Goal: Navigation & Orientation: Find specific page/section

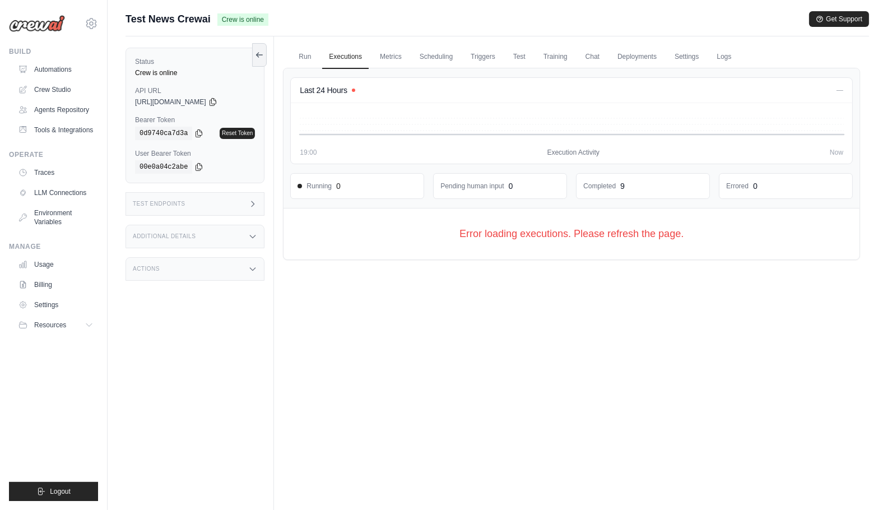
click at [53, 20] on img at bounding box center [37, 23] width 56 height 17
click at [52, 27] on img at bounding box center [37, 23] width 56 height 17
click at [50, 66] on link "Automations" at bounding box center [57, 69] width 85 height 18
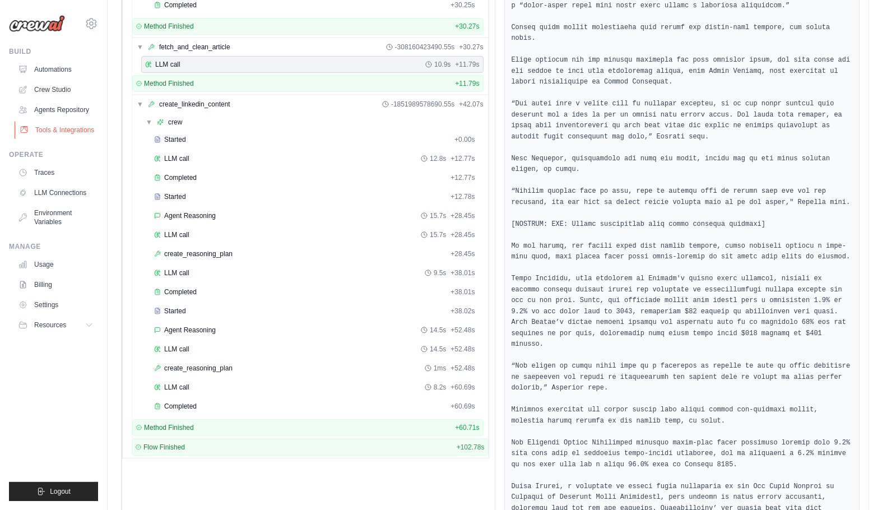
click at [77, 133] on link "Tools & Integrations" at bounding box center [57, 130] width 85 height 18
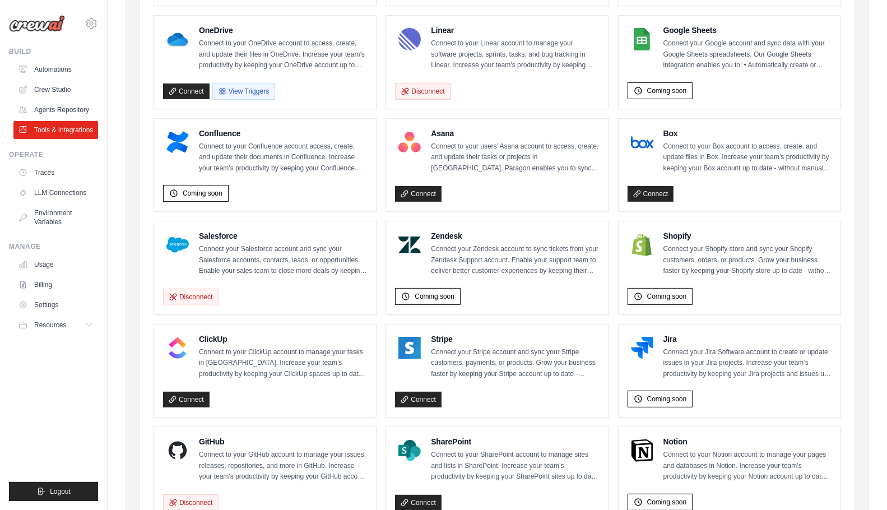
scroll to position [501, 0]
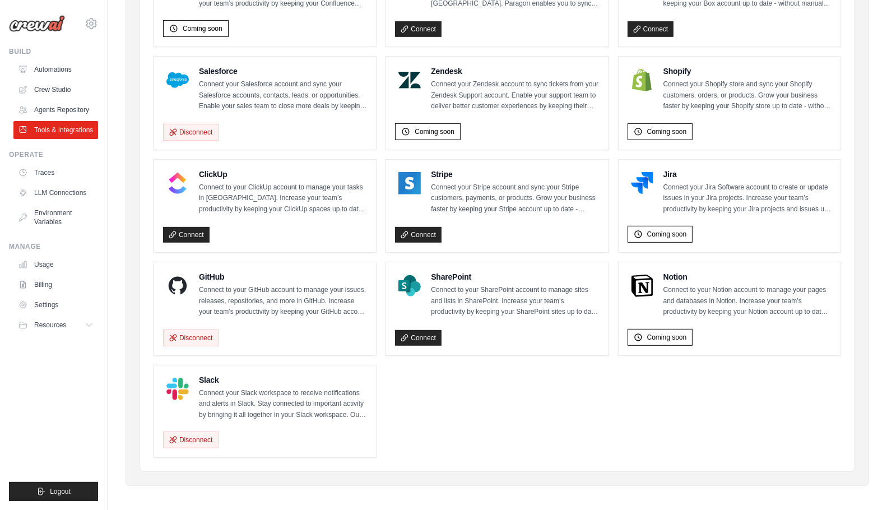
click at [562, 396] on ul "Gmail Connect to your Gmail account to manage your emails and drafts in Gmail. …" at bounding box center [496, 51] width 687 height 812
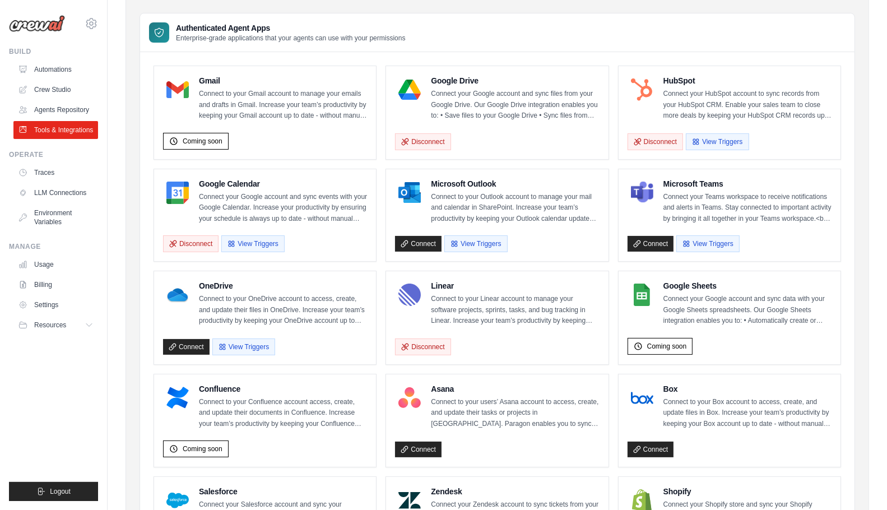
scroll to position [0, 0]
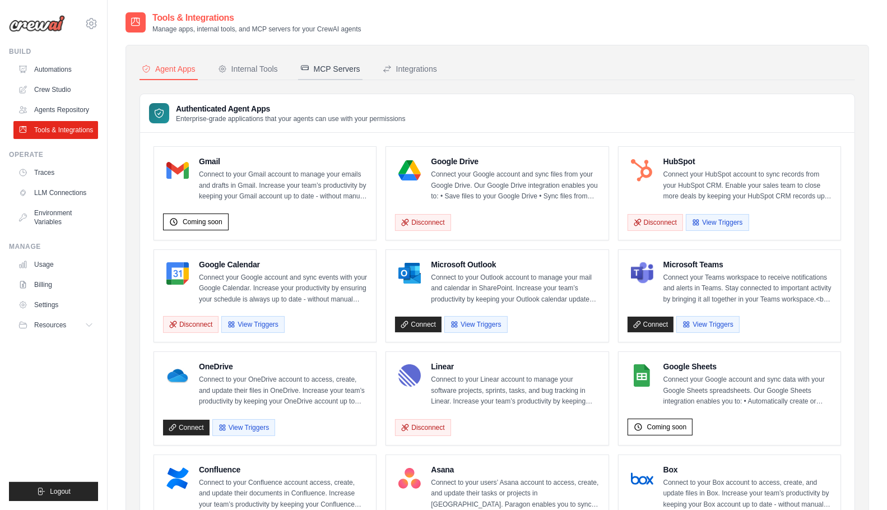
click at [314, 66] on div "MCP Servers" at bounding box center [330, 68] width 60 height 11
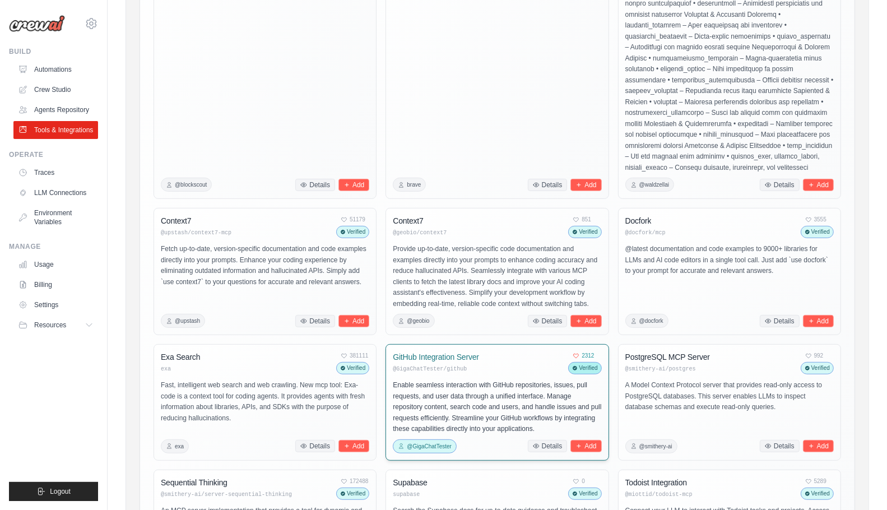
scroll to position [647, 0]
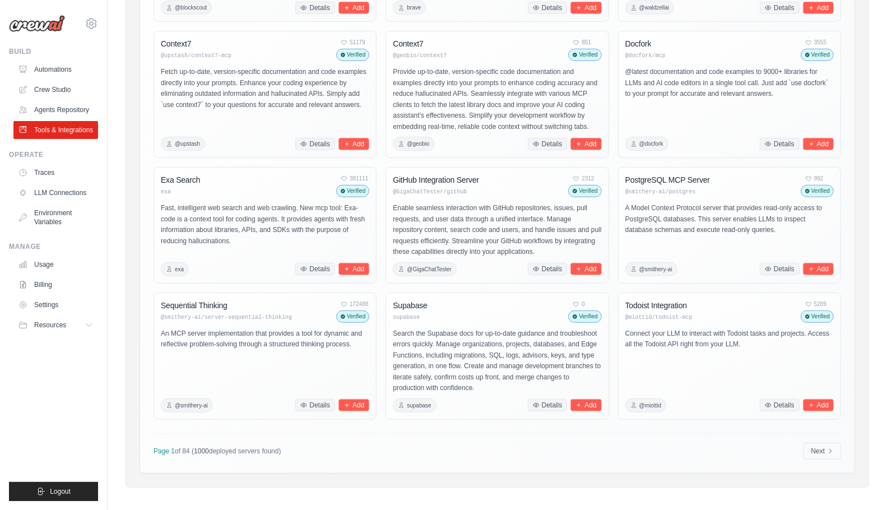
click at [794, 458] on div "Page 1 of 84 ( 1000 deployed servers found) Next" at bounding box center [496, 446] width 687 height 26
click at [821, 457] on link "Next" at bounding box center [822, 450] width 38 height 17
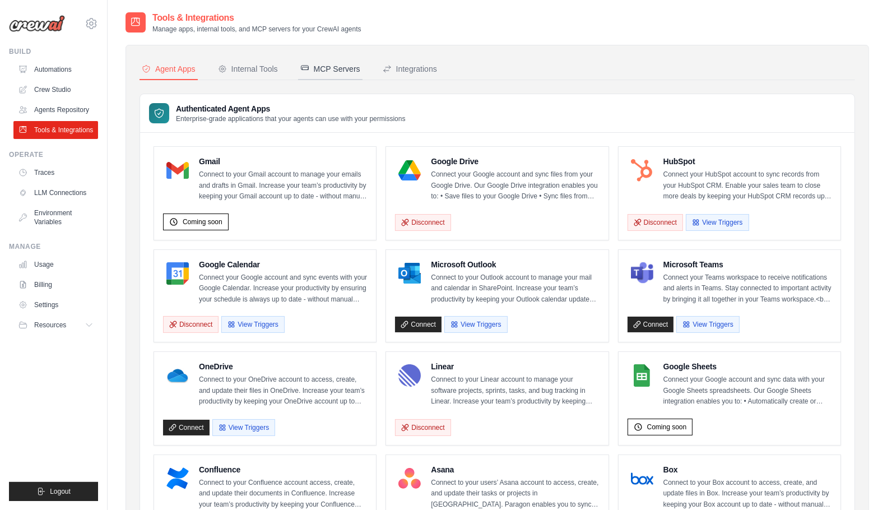
click at [333, 66] on div "MCP Servers" at bounding box center [330, 68] width 60 height 11
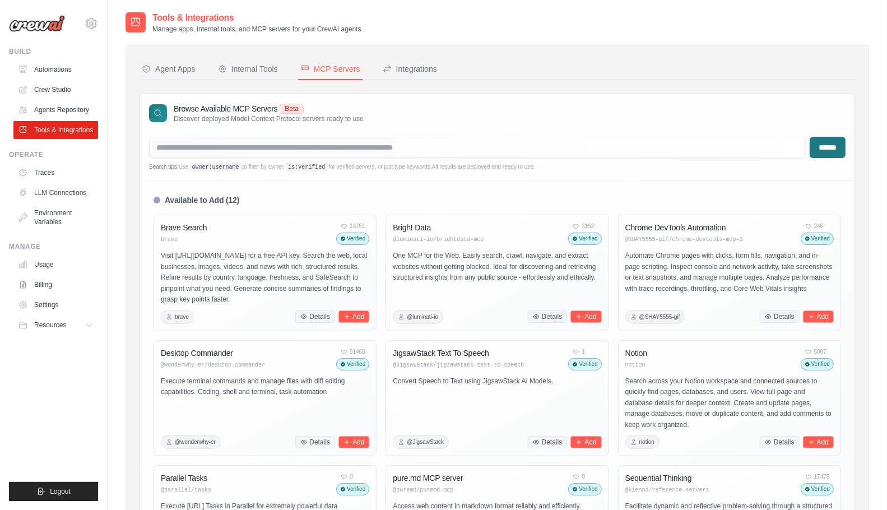
scroll to position [366, 0]
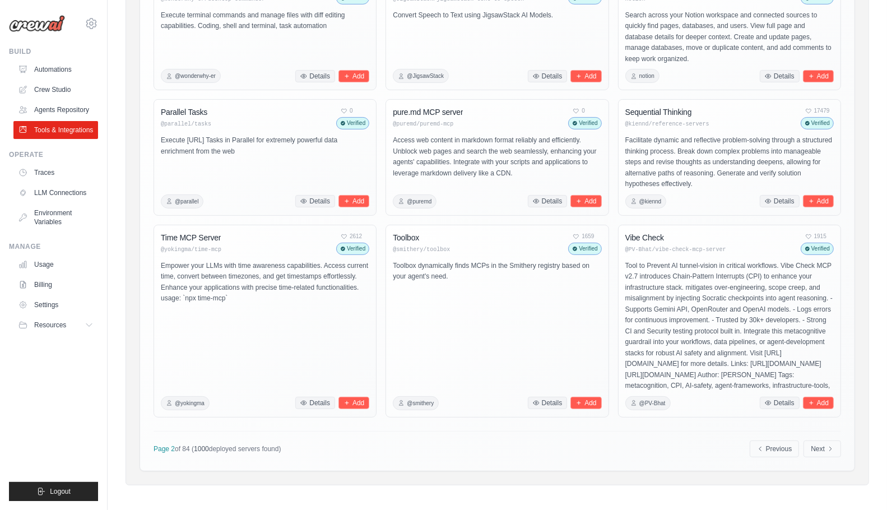
click at [349, 441] on div "Page 2 of 84 ( 1000 deployed servers found) Previous Next" at bounding box center [496, 444] width 687 height 26
